Goal: Navigation & Orientation: Understand site structure

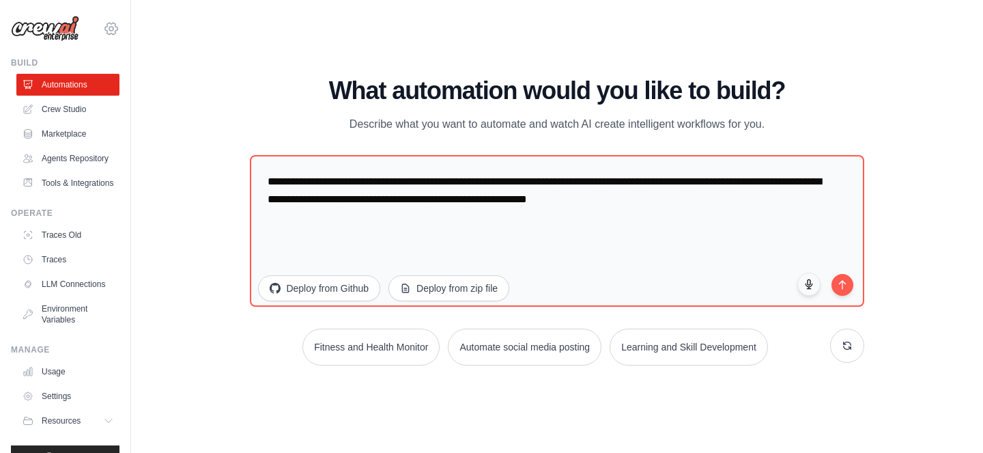
click at [105, 25] on icon at bounding box center [111, 28] width 16 height 16
click at [64, 112] on link "Crew Studio" at bounding box center [69, 109] width 103 height 22
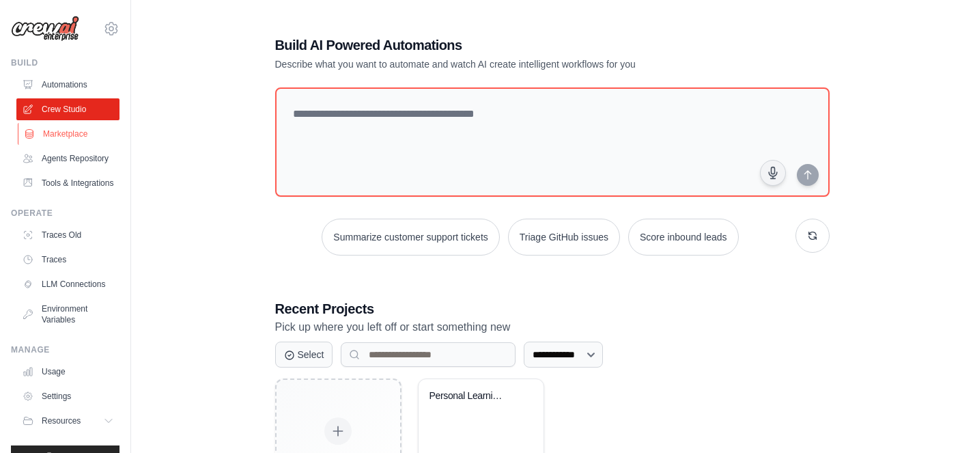
click at [63, 136] on link "Marketplace" at bounding box center [69, 134] width 103 height 22
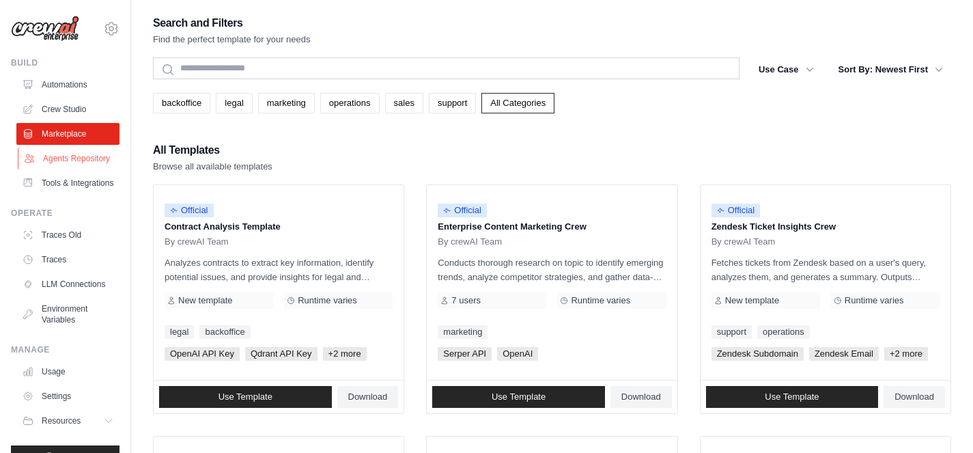
click at [61, 160] on link "Agents Repository" at bounding box center [69, 158] width 103 height 22
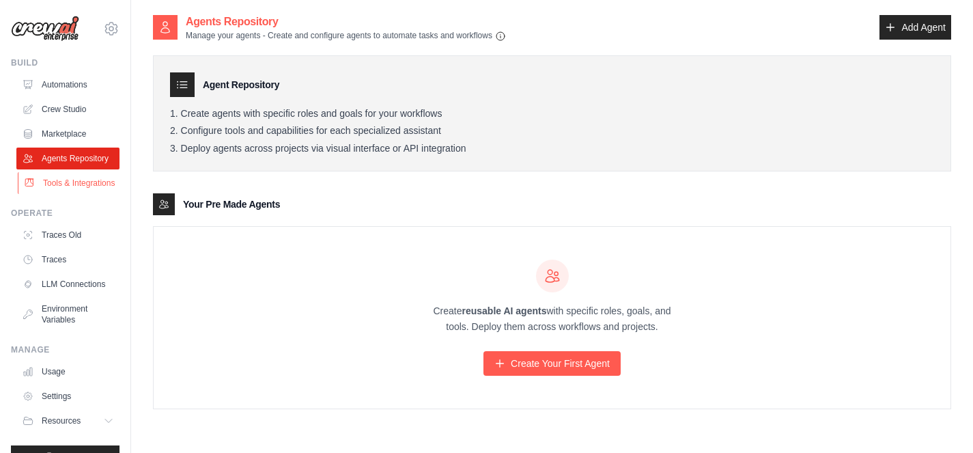
click at [56, 194] on link "Tools & Integrations" at bounding box center [69, 183] width 103 height 22
